Goal: Transaction & Acquisition: Download file/media

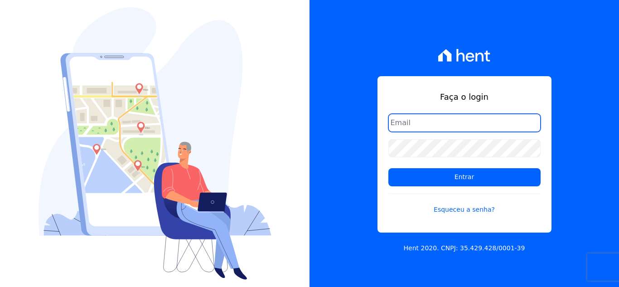
click at [445, 122] on input "email" at bounding box center [464, 123] width 152 height 18
type input "marisa.pierotte@gmail.com"
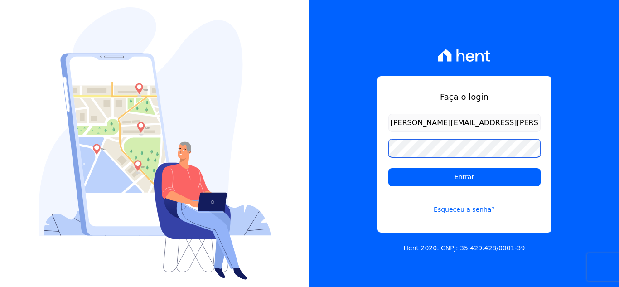
click at [388, 168] on input "Entrar" at bounding box center [464, 177] width 152 height 18
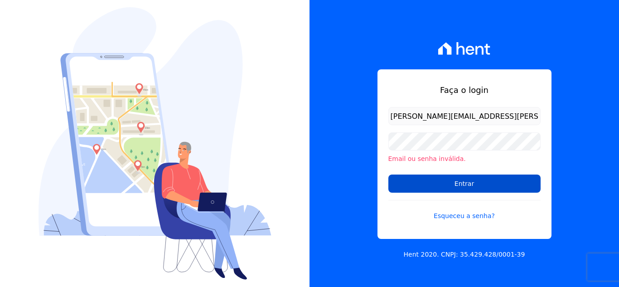
click at [451, 182] on input "Entrar" at bounding box center [464, 183] width 152 height 18
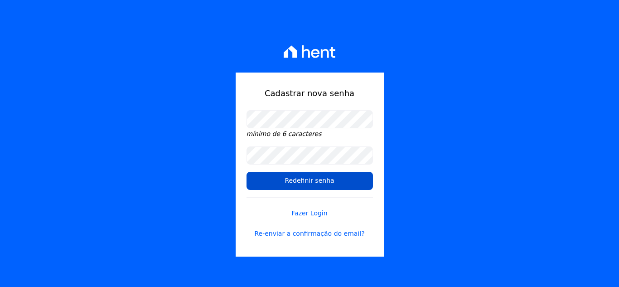
click at [307, 179] on input "Redefinir senha" at bounding box center [310, 181] width 126 height 18
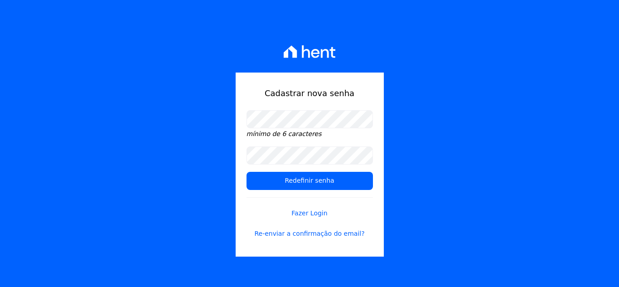
click at [514, 84] on div "Cadastrar nova senha mínimo de 6 caracteres Redefinir senha Fazer Login Re-envi…" at bounding box center [309, 143] width 619 height 287
click at [323, 213] on link "Fazer Login" at bounding box center [310, 207] width 126 height 21
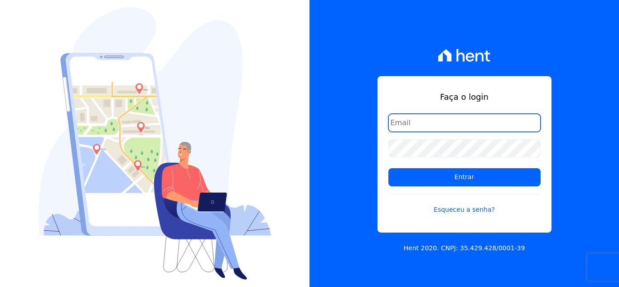
type input "[PERSON_NAME][EMAIL_ADDRESS][PERSON_NAME][DOMAIN_NAME]"
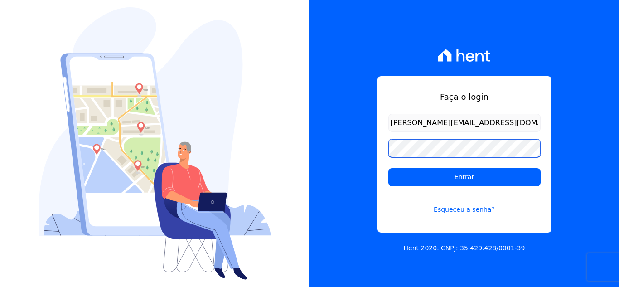
click at [351, 156] on div "Faça o login marisa.pierotte@dnaconstrutora.com.br Entrar Esqueceu a senha? Hen…" at bounding box center [465, 143] width 310 height 287
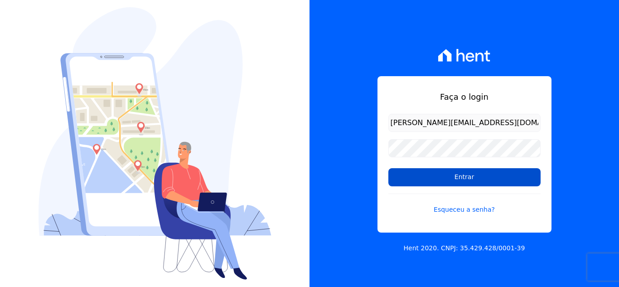
click at [439, 178] on input "Entrar" at bounding box center [464, 177] width 152 height 18
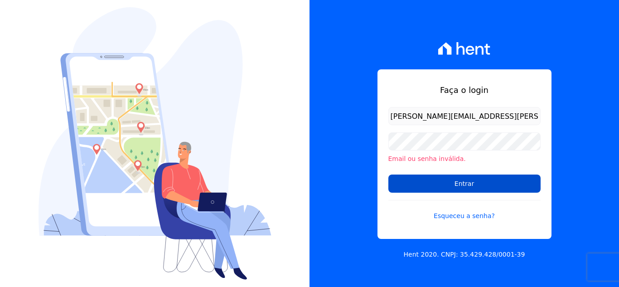
click at [441, 188] on input "Entrar" at bounding box center [464, 183] width 152 height 18
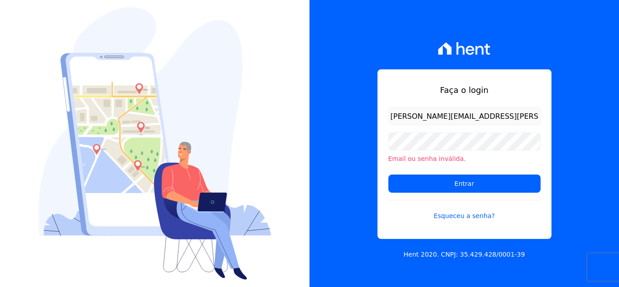
drag, startPoint x: 497, startPoint y: 118, endPoint x: 446, endPoint y: 118, distance: 50.8
click at [446, 118] on input "marisa.pierotte@gmail.com" at bounding box center [464, 116] width 152 height 18
type input "[PERSON_NAME][EMAIL_ADDRESS][PERSON_NAME][DOMAIN_NAME]"
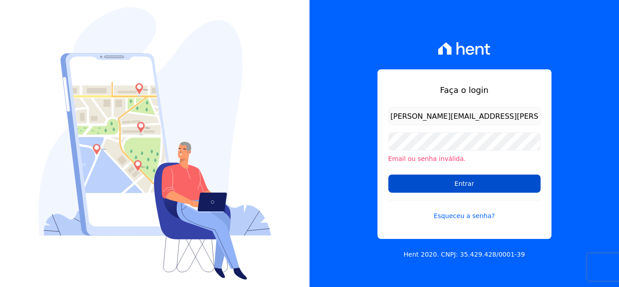
click at [471, 180] on input "Entrar" at bounding box center [464, 183] width 152 height 18
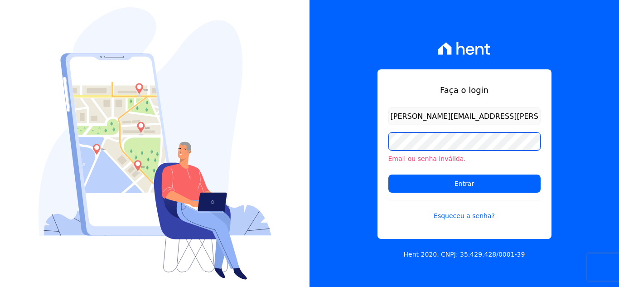
click at [388, 174] on input "Entrar" at bounding box center [464, 183] width 152 height 18
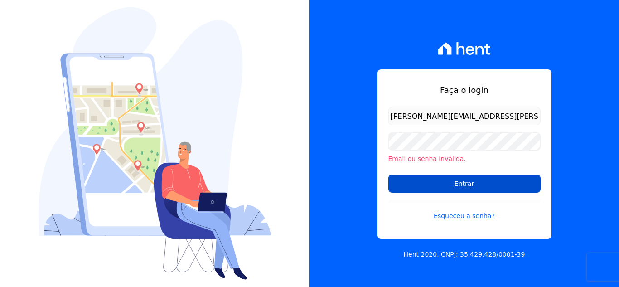
click at [440, 181] on input "Entrar" at bounding box center [464, 183] width 152 height 18
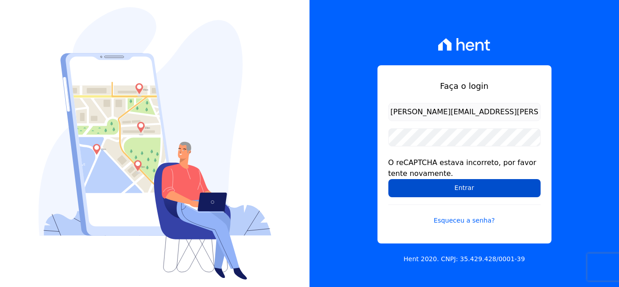
click at [452, 185] on input "Entrar" at bounding box center [464, 188] width 152 height 18
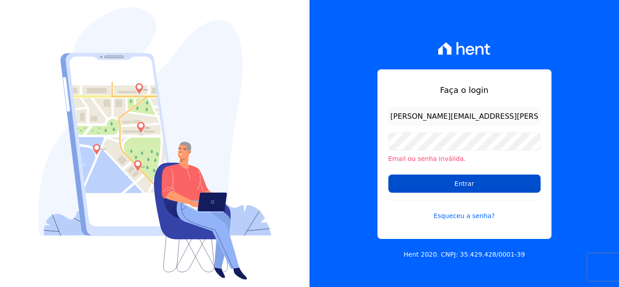
click at [438, 182] on input "Entrar" at bounding box center [464, 183] width 152 height 18
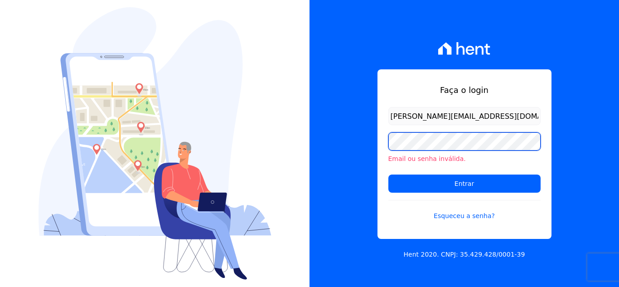
click at [358, 144] on div "Faça o login [PERSON_NAME][EMAIL_ADDRESS][DOMAIN_NAME] Email ou senha inválida.…" at bounding box center [465, 143] width 310 height 287
click at [388, 174] on input "Entrar" at bounding box center [464, 183] width 152 height 18
click at [344, 152] on div "Faça o login marisa.pierotte@dnaconstrutora.com.br Email ou senha inválida. Ent…" at bounding box center [465, 143] width 310 height 287
click at [388, 174] on input "Entrar" at bounding box center [464, 183] width 152 height 18
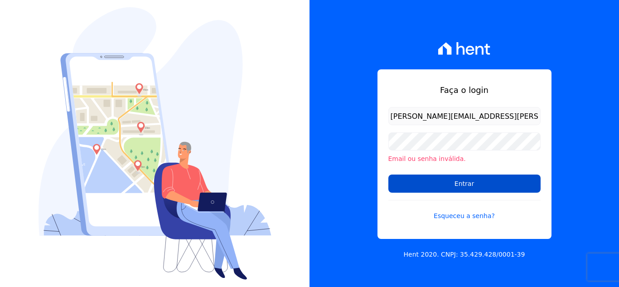
click at [440, 184] on input "Entrar" at bounding box center [464, 183] width 152 height 18
drag, startPoint x: 0, startPoint y: 0, endPoint x: 424, endPoint y: 186, distance: 463.1
click at [424, 186] on input "Entrar" at bounding box center [464, 183] width 152 height 18
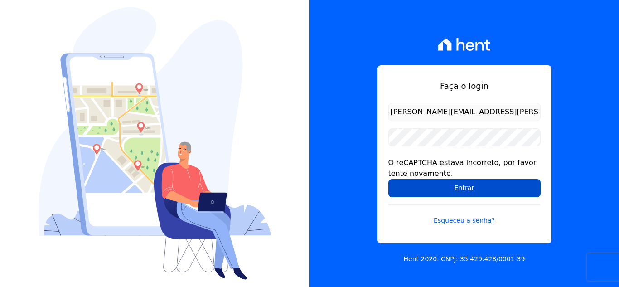
click at [463, 188] on input "Entrar" at bounding box center [464, 188] width 152 height 18
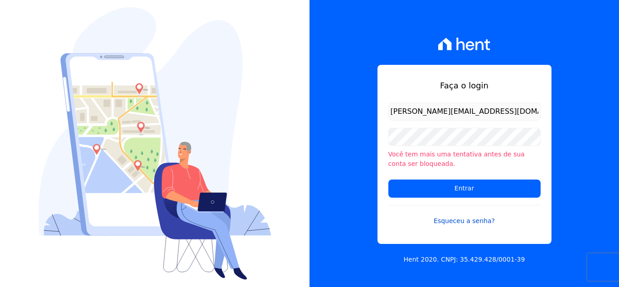
click at [472, 220] on link "Esqueceu a senha?" at bounding box center [464, 215] width 152 height 21
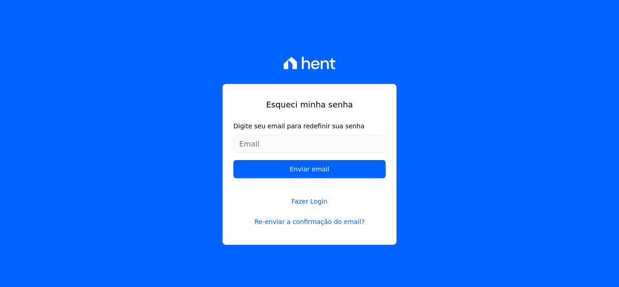
click at [290, 145] on input "Digite seu email para redefinir sua senha" at bounding box center [309, 144] width 152 height 18
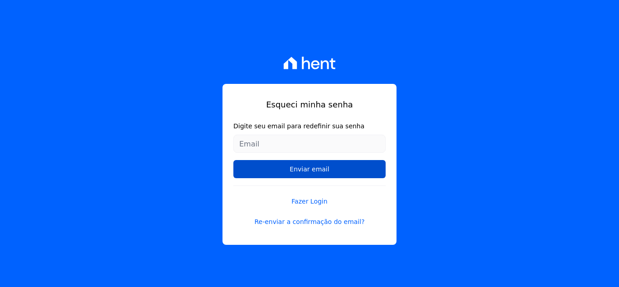
click at [255, 167] on input "Enviar email" at bounding box center [309, 169] width 152 height 18
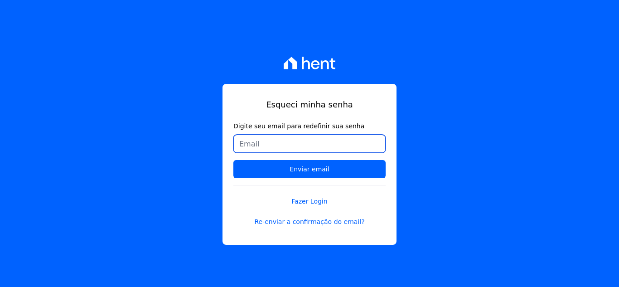
click at [267, 141] on input "Digite seu email para redefinir sua senha" at bounding box center [309, 144] width 152 height 18
type input "marisa.pierotte@dnaconstrutora.com.br"
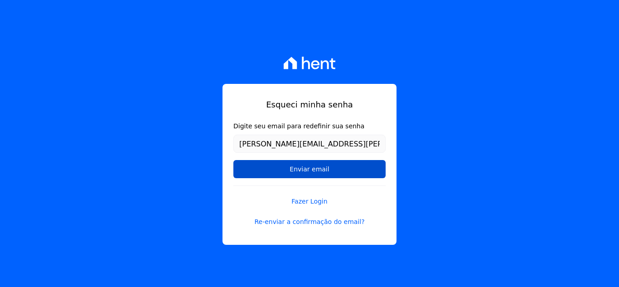
click at [321, 168] on input "Enviar email" at bounding box center [309, 169] width 152 height 18
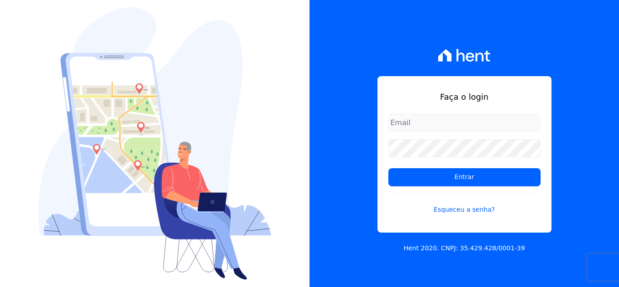
type input "marisa.pierotte@dnaconstrutora.com.br"
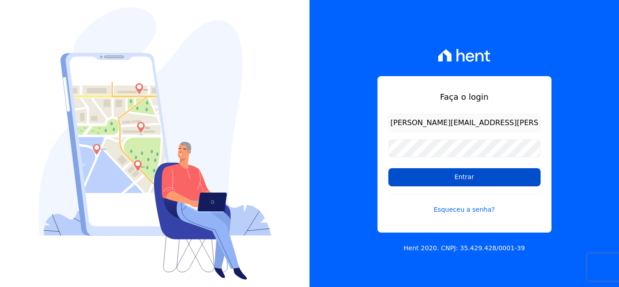
click at [449, 178] on input "Entrar" at bounding box center [464, 177] width 152 height 18
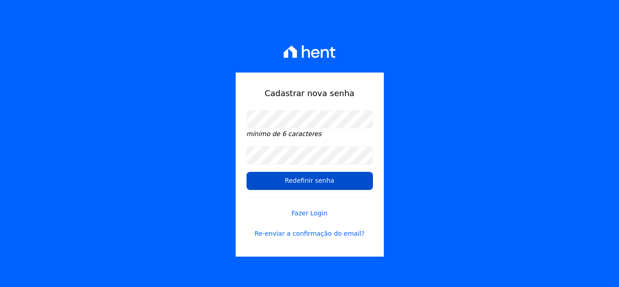
click at [283, 183] on input "Redefinir senha" at bounding box center [310, 181] width 126 height 18
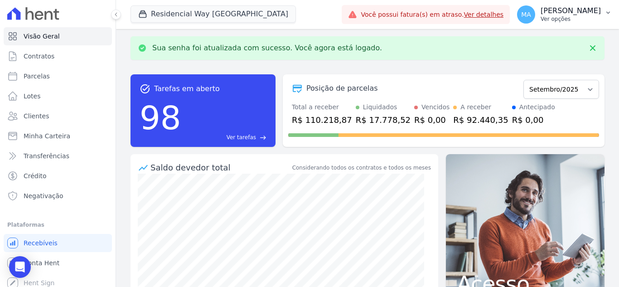
click at [543, 19] on p "Ver opções" at bounding box center [571, 18] width 60 height 7
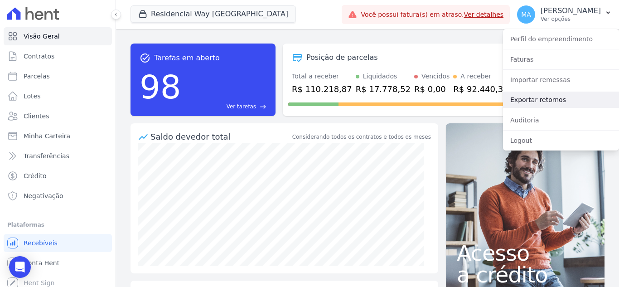
click at [535, 101] on link "Exportar retornos" at bounding box center [561, 100] width 116 height 16
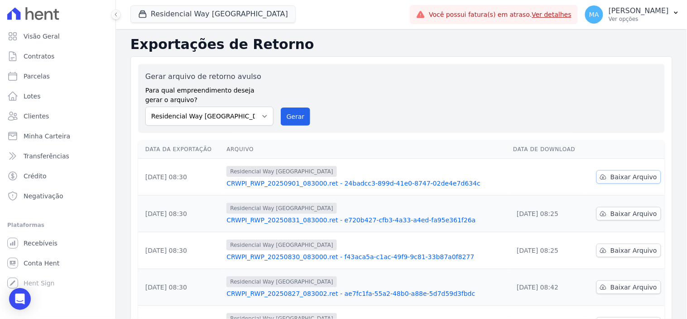
click at [614, 175] on span "Baixar Arquivo" at bounding box center [634, 176] width 47 height 9
click at [619, 97] on div "Gerar arquivo de retorno avulso Para qual empreendimento deseja gerar o arquivo…" at bounding box center [401, 98] width 513 height 54
